Goal: Check status: Check status

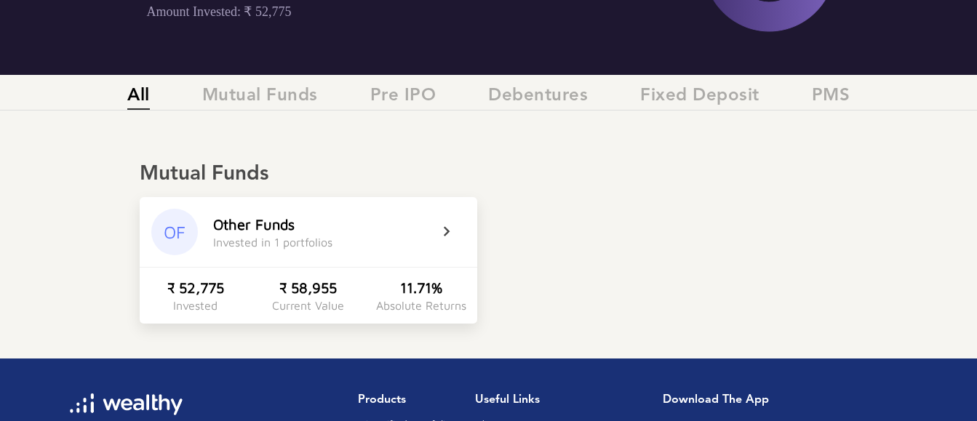
scroll to position [297, 0]
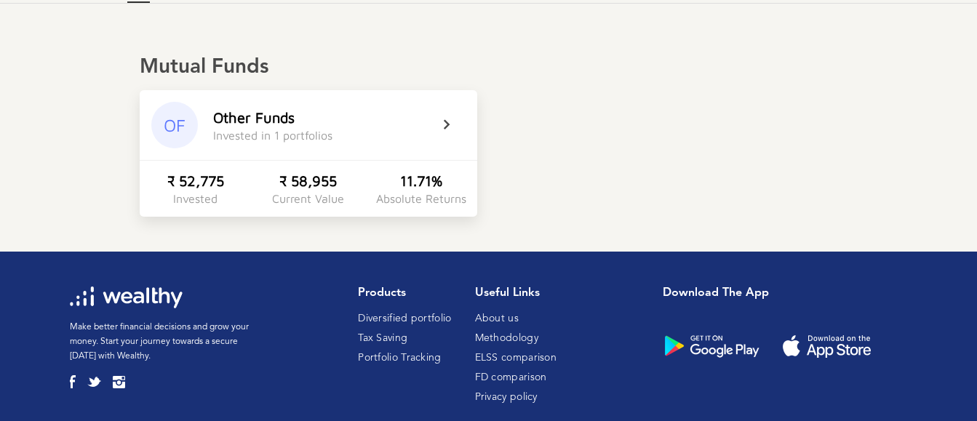
click at [450, 119] on icon at bounding box center [456, 124] width 36 height 17
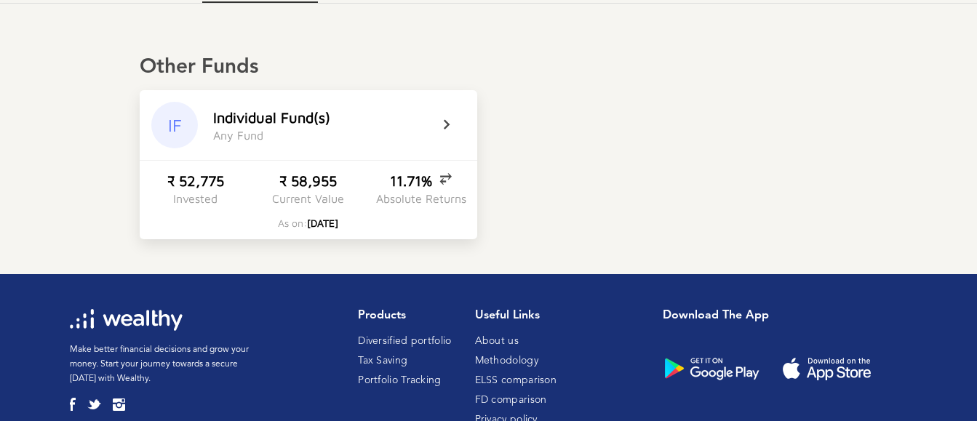
click at [172, 119] on div "IF" at bounding box center [174, 125] width 47 height 47
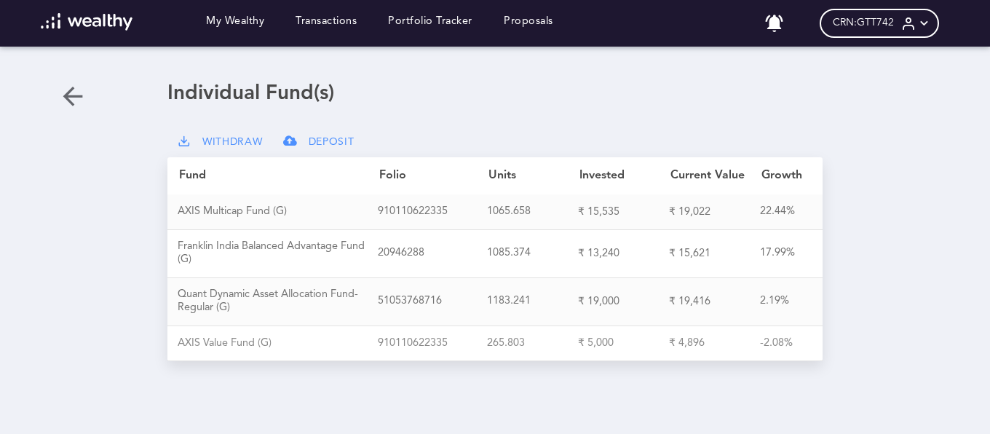
click at [209, 345] on div "A X I S V a l u e F u n d ( G )" at bounding box center [278, 343] width 200 height 13
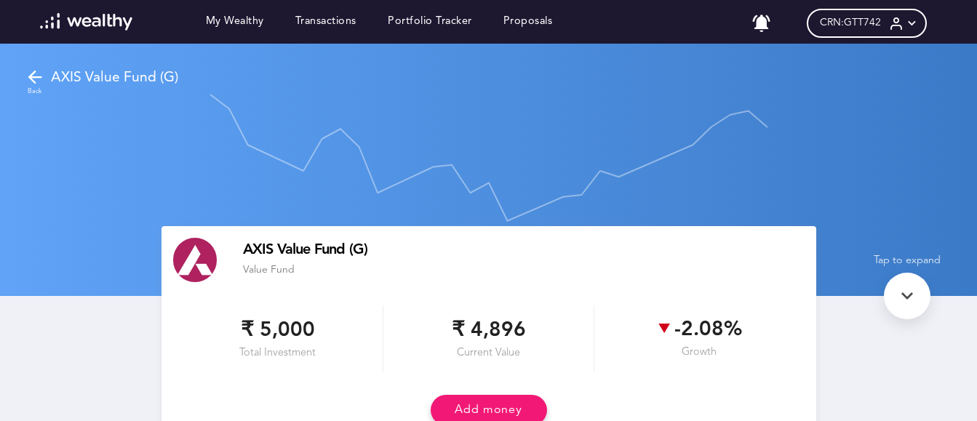
click at [44, 73] on icon at bounding box center [35, 77] width 20 height 20
